Goal: Information Seeking & Learning: Learn about a topic

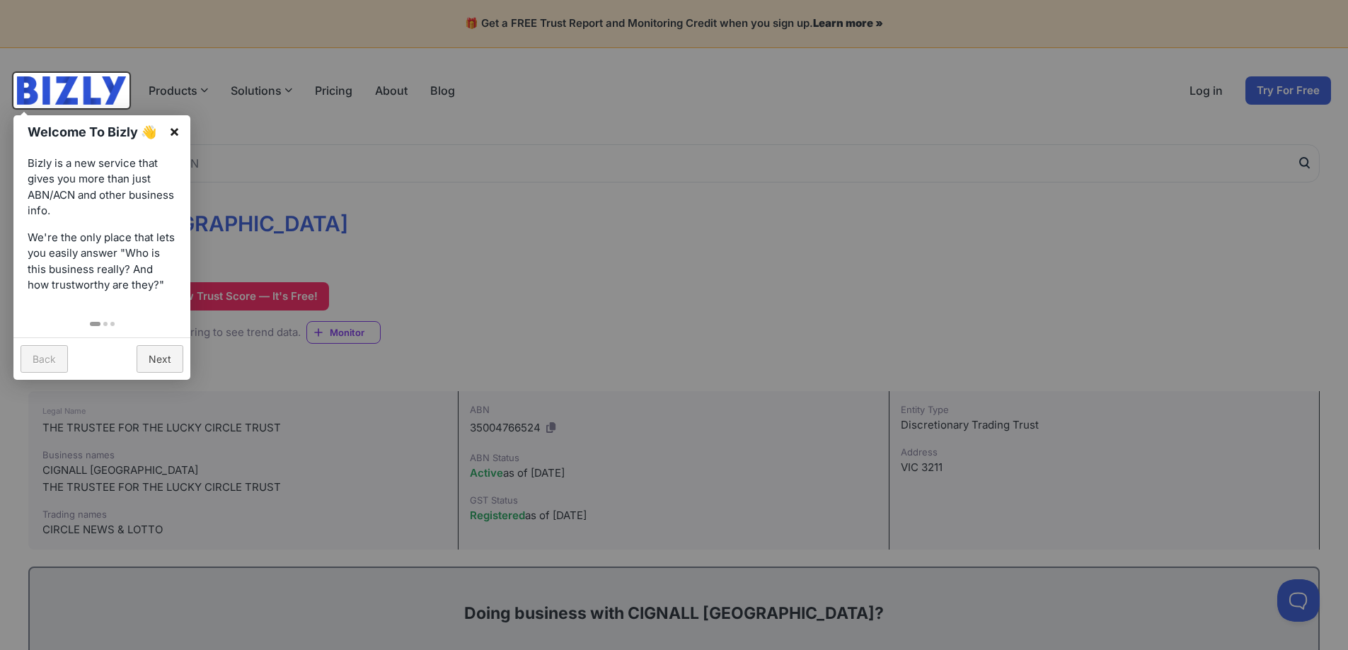
click at [177, 128] on link "×" at bounding box center [174, 131] width 32 height 32
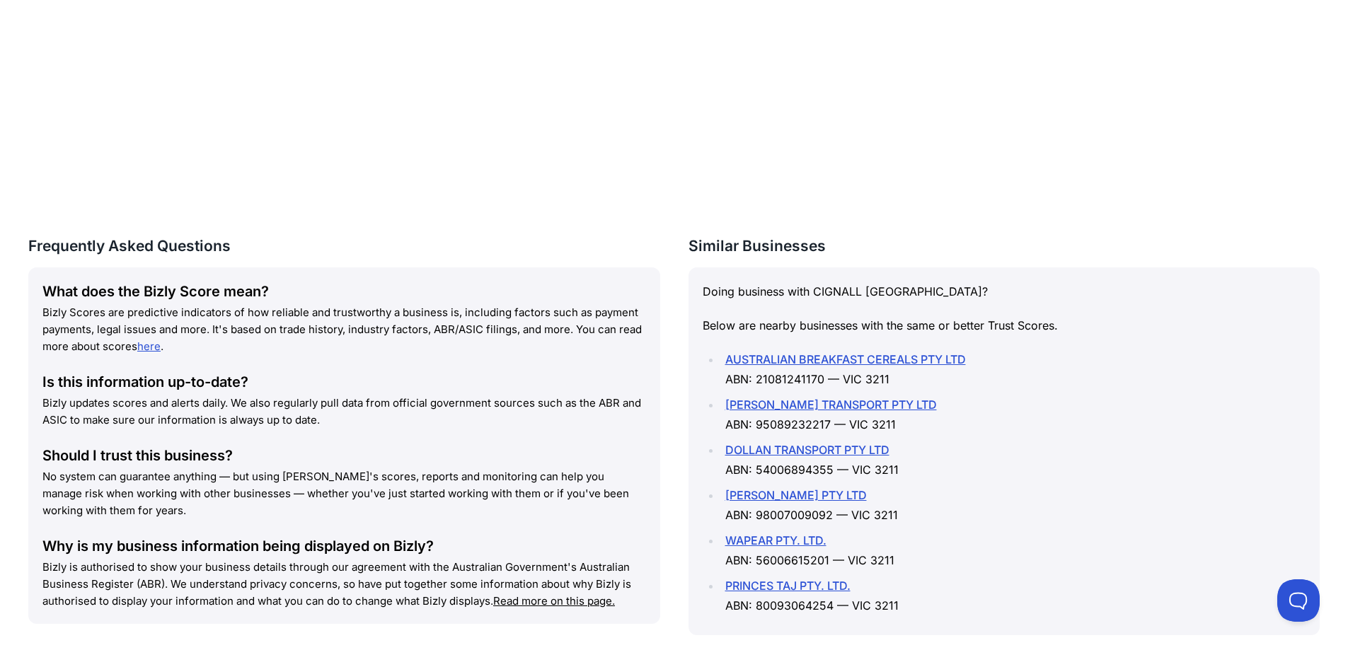
scroll to position [1771, 0]
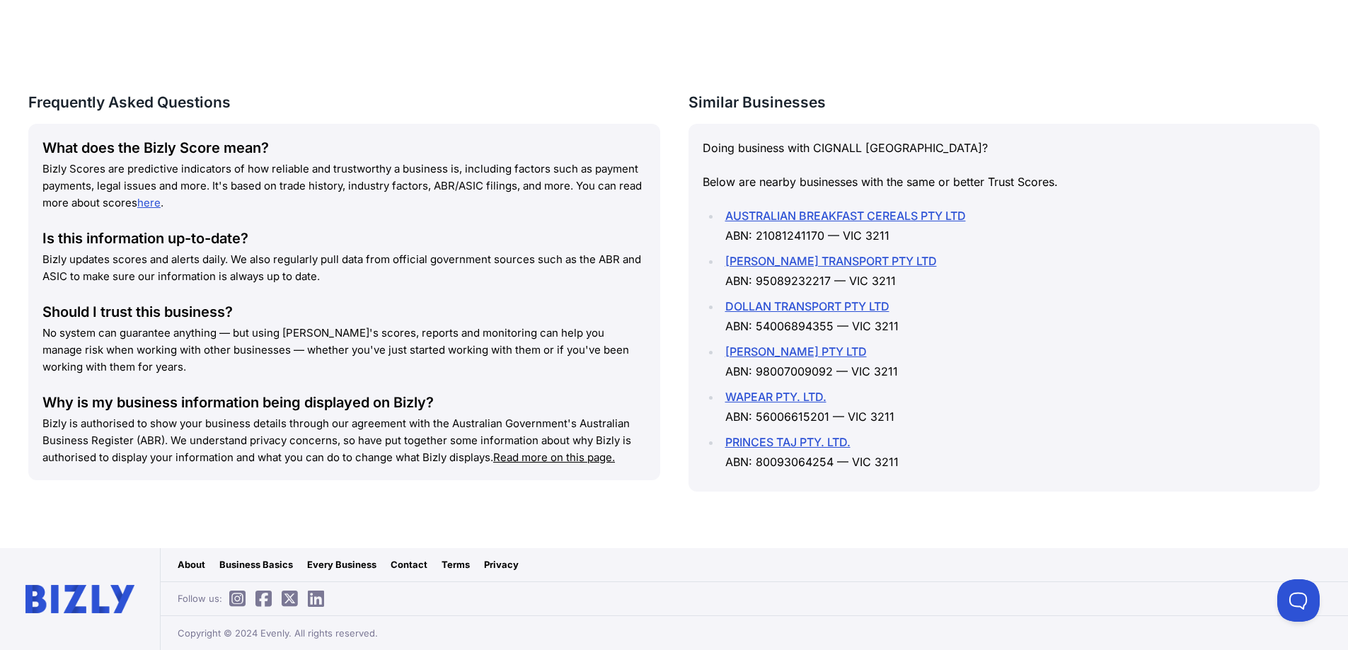
click at [865, 256] on link "[PERSON_NAME] TRANSPORT PTY LTD" at bounding box center [831, 261] width 212 height 14
